Goal: Task Accomplishment & Management: Use online tool/utility

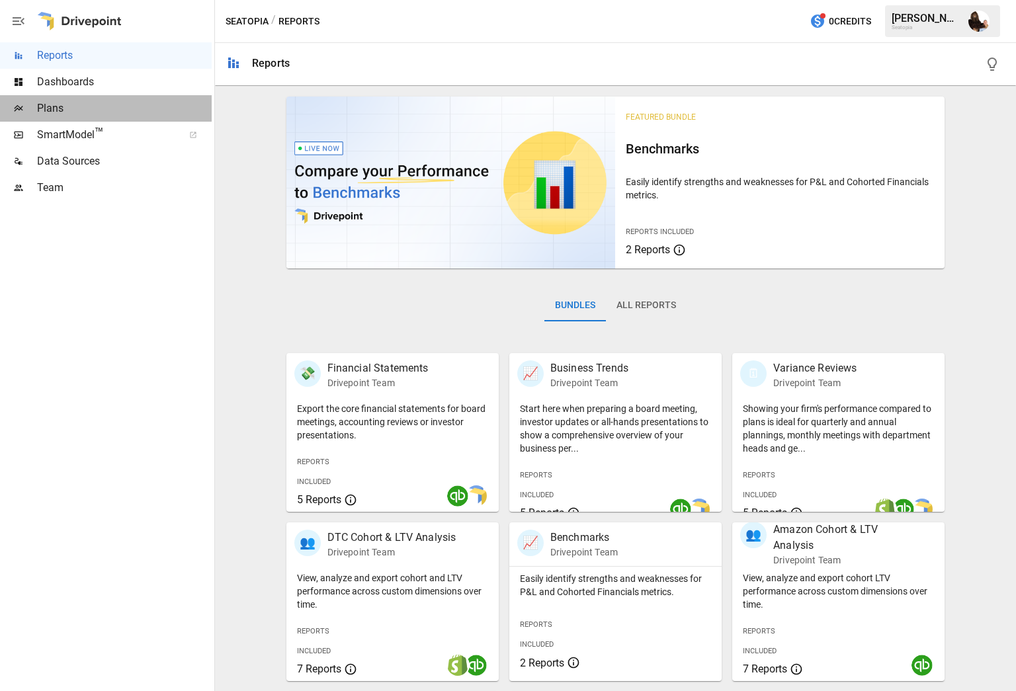
click at [79, 108] on span "Plans" at bounding box center [124, 109] width 175 height 16
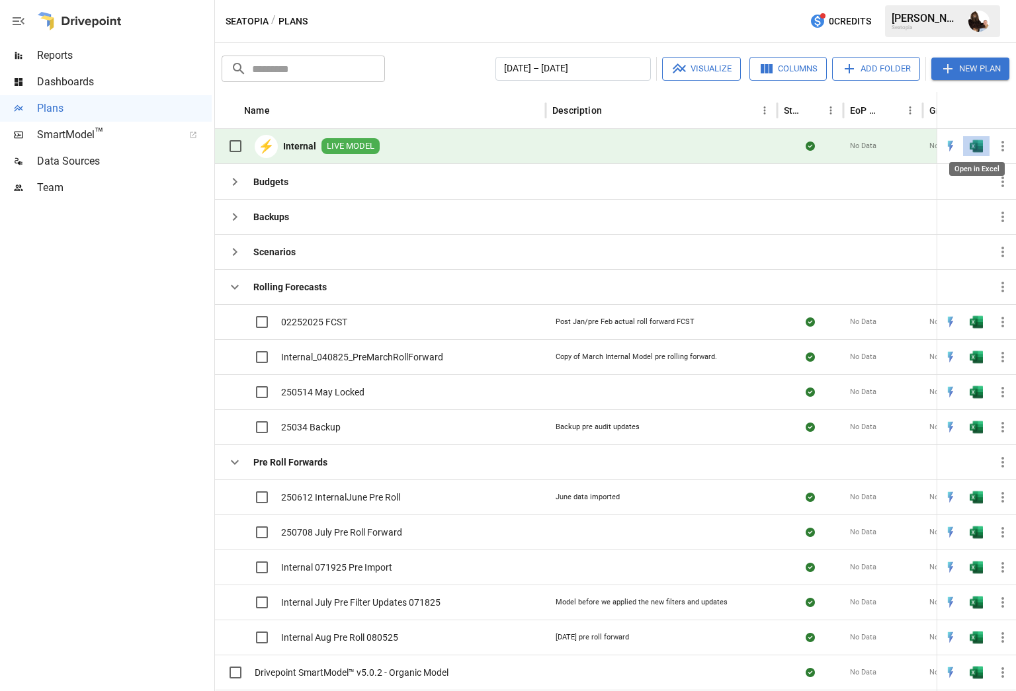
click at [978, 148] on img "Open in Excel" at bounding box center [976, 146] width 13 height 13
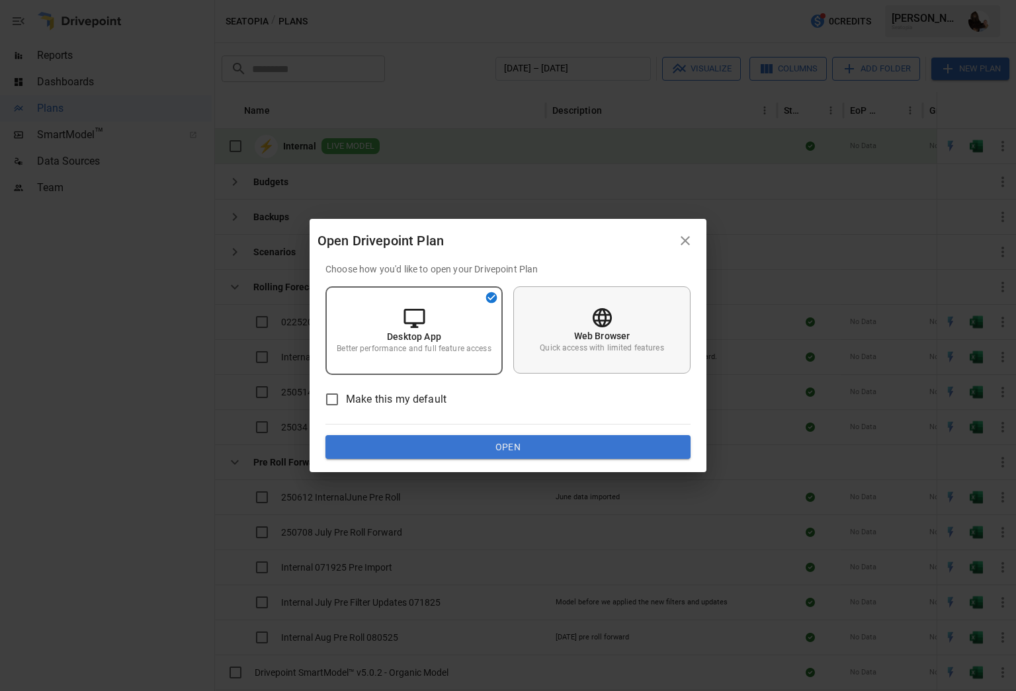
click at [583, 319] on div "Web Browser Quick access with limited features" at bounding box center [601, 329] width 177 height 87
click at [521, 443] on button "Open" at bounding box center [507, 447] width 365 height 24
